Goal: Task Accomplishment & Management: Use online tool/utility

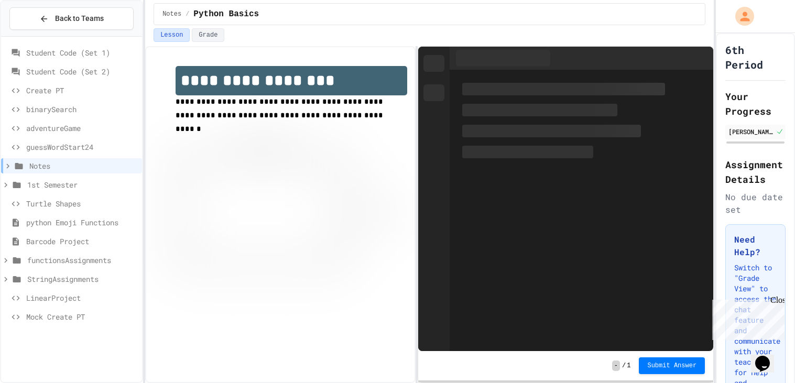
click at [76, 316] on span "Mock Create PT" at bounding box center [82, 316] width 112 height 11
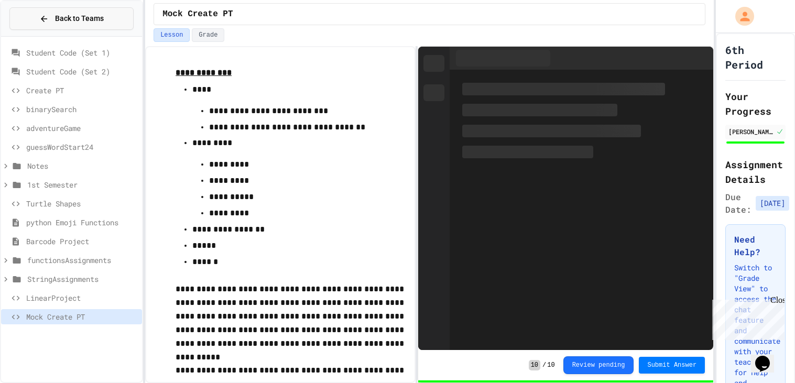
click at [94, 27] on button "Back to Teams" at bounding box center [71, 18] width 124 height 23
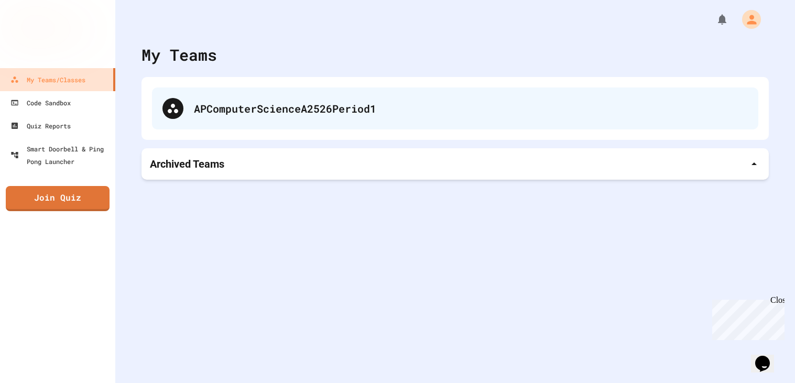
click at [307, 115] on div "APComputerScienceA2526Period1" at bounding box center [471, 109] width 554 height 16
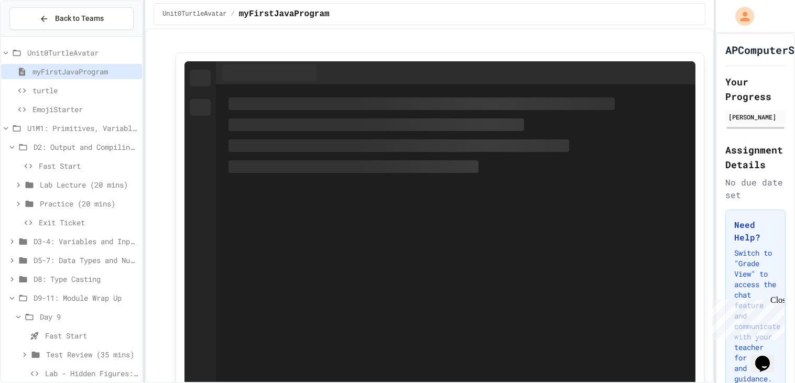
scroll to position [9, 0]
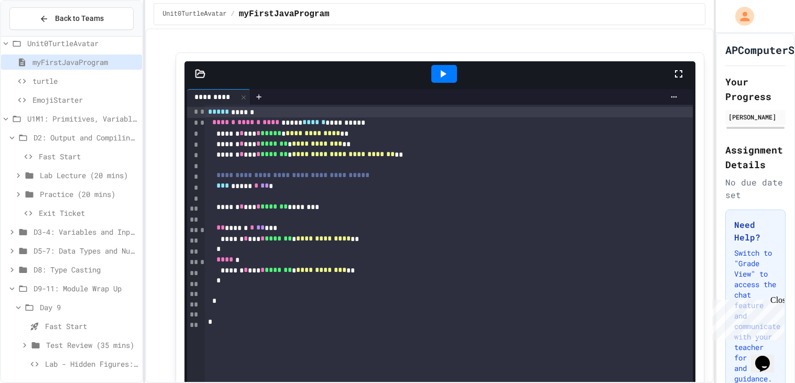
click at [97, 364] on span "Lab - Hidden Figures: Launch Weight Calculator" at bounding box center [91, 363] width 93 height 11
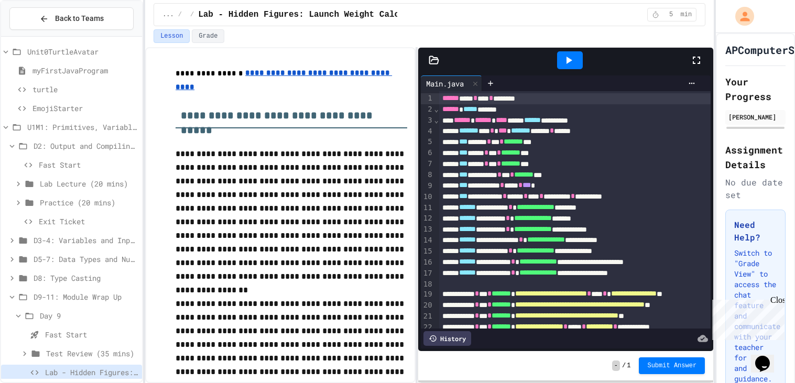
click at [98, 361] on div "Test Review (35 mins)" at bounding box center [71, 355] width 141 height 19
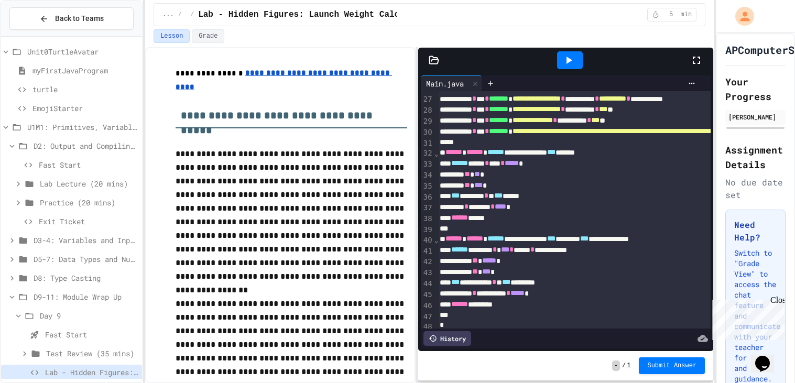
scroll to position [278, 3]
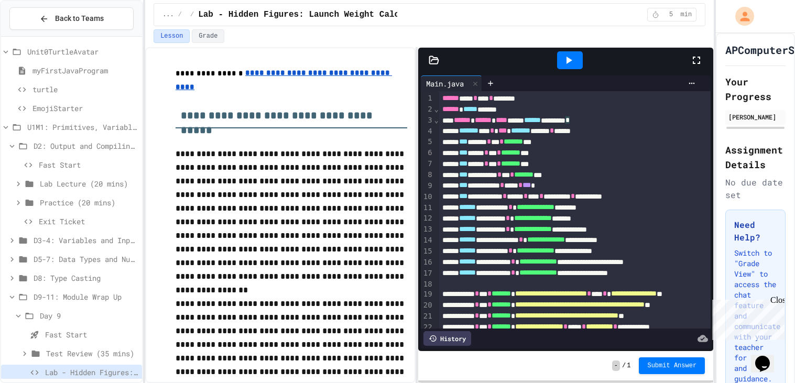
scroll to position [277, 0]
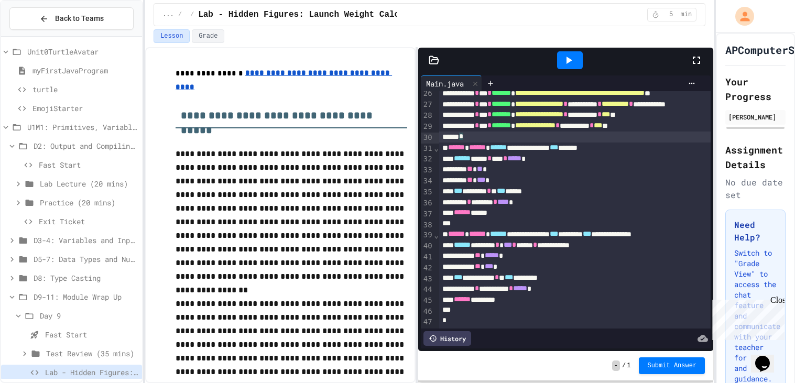
click at [516, 217] on div "****** *****" at bounding box center [619, 212] width 361 height 11
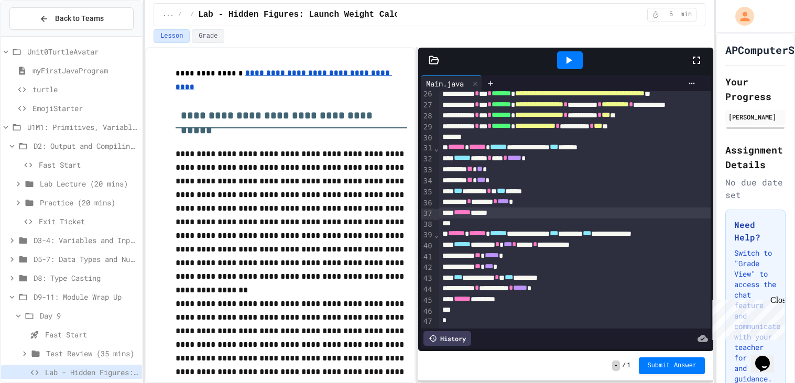
scroll to position [0, 0]
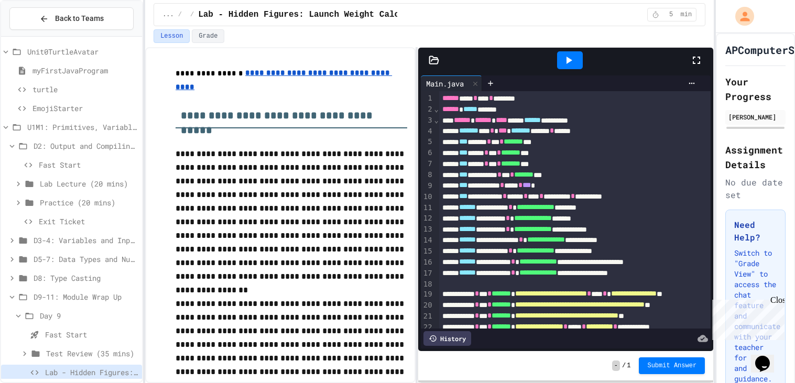
click at [570, 57] on icon at bounding box center [568, 60] width 13 height 13
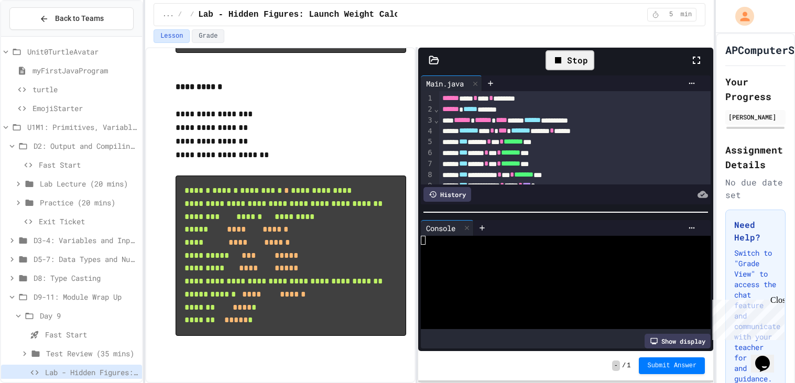
scroll to position [1476, 0]
click at [551, 294] on div at bounding box center [560, 295] width 278 height 9
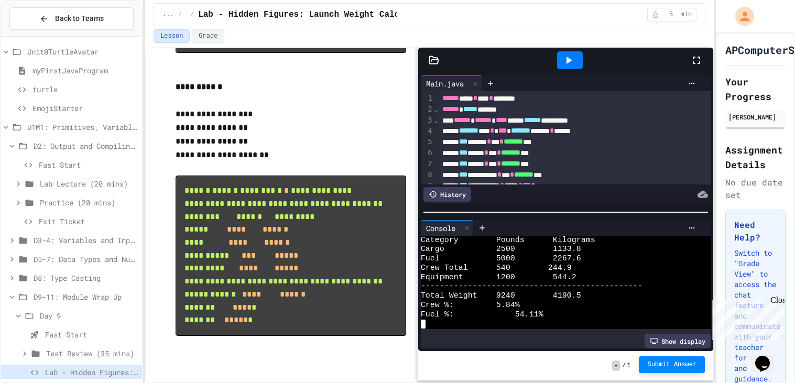
click at [673, 367] on span "Submit Answer" at bounding box center [671, 365] width 49 height 8
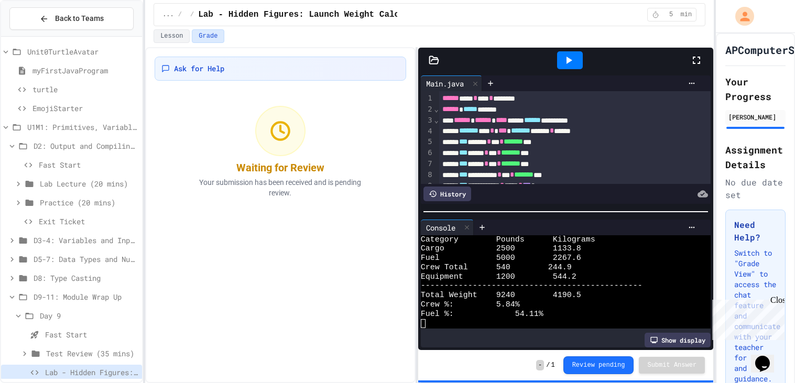
scroll to position [9, 0]
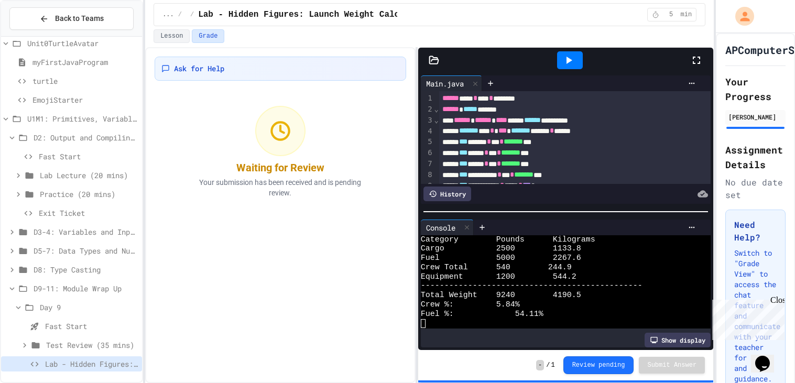
click at [80, 340] on span "Test Review (35 mins)" at bounding box center [92, 345] width 92 height 11
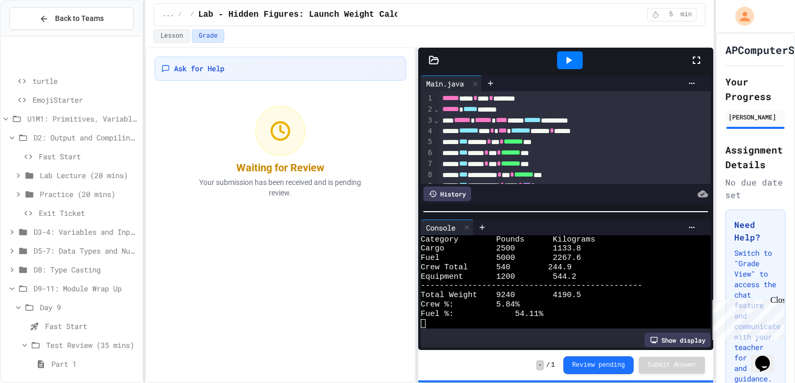
scroll to position [66, 0]
